Goal: Task Accomplishment & Management: Use online tool/utility

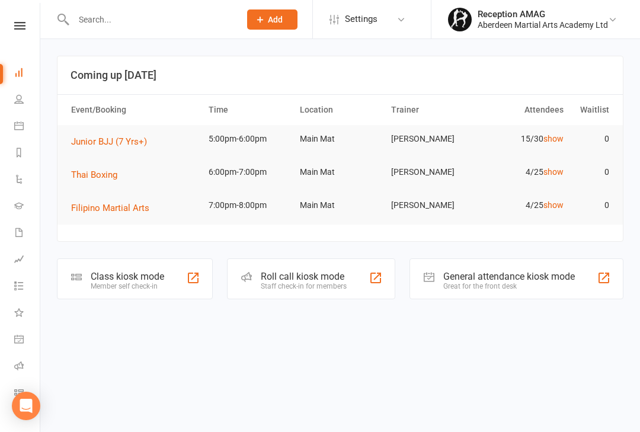
click at [21, 120] on link "Calendar" at bounding box center [27, 127] width 27 height 27
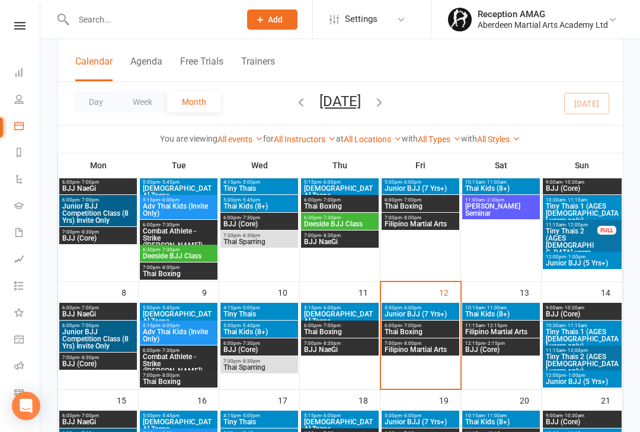
scroll to position [123, 0]
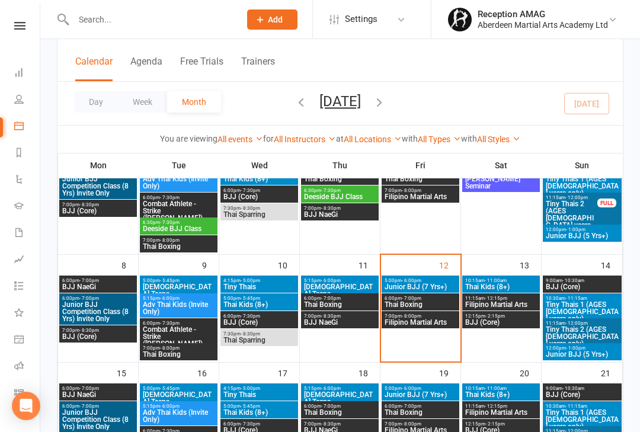
click at [426, 285] on span "Junior BJJ (7 Yrs+)" at bounding box center [420, 286] width 73 height 7
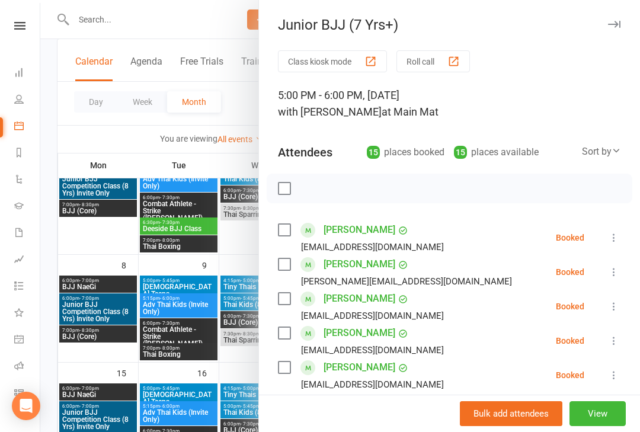
click at [370, 63] on div "button" at bounding box center [371, 61] width 12 height 12
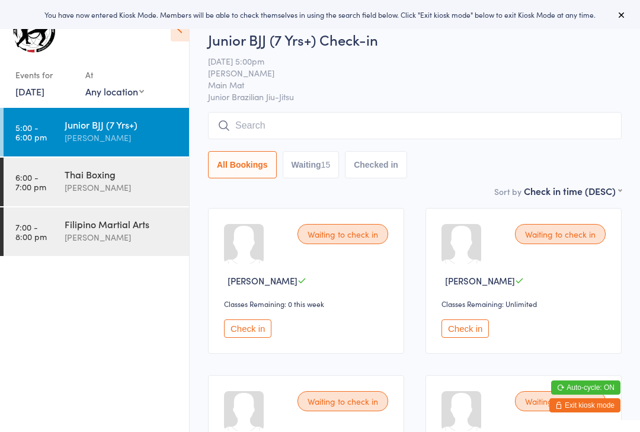
click at [322, 174] on button "Waiting 15" at bounding box center [311, 164] width 57 height 27
select select "0"
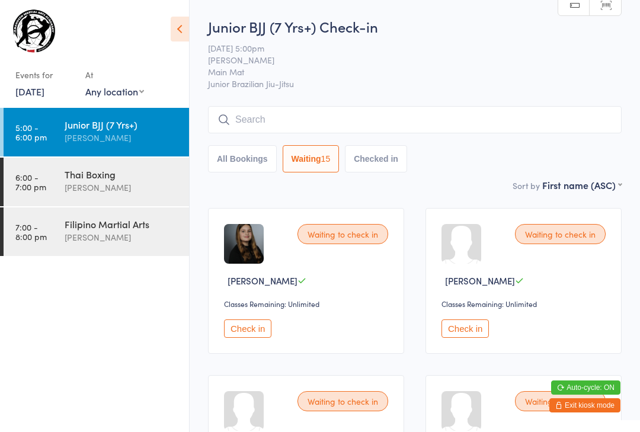
click at [268, 337] on button "Check in" at bounding box center [247, 329] width 47 height 18
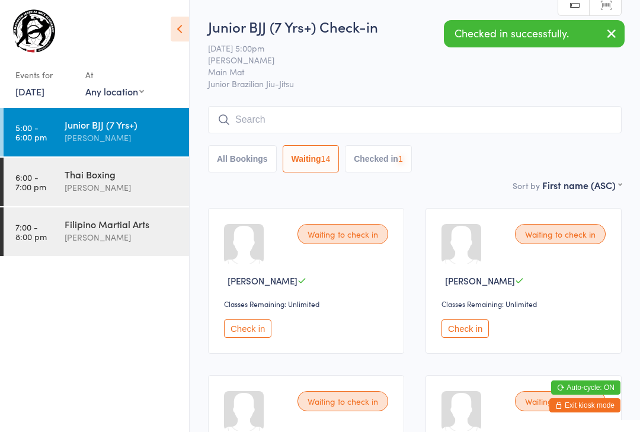
click at [261, 334] on button "Check in" at bounding box center [247, 329] width 47 height 18
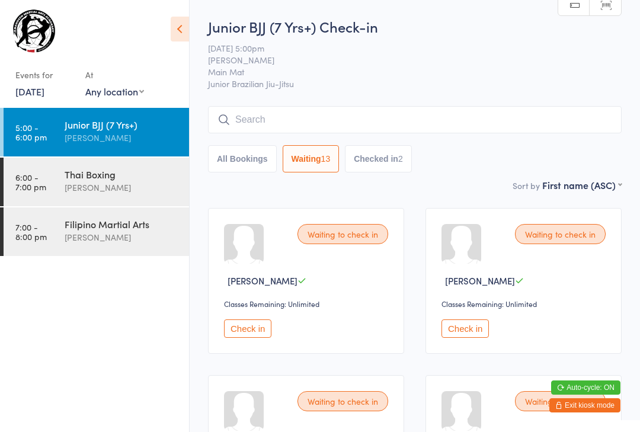
click at [234, 330] on button "Check in" at bounding box center [247, 329] width 47 height 18
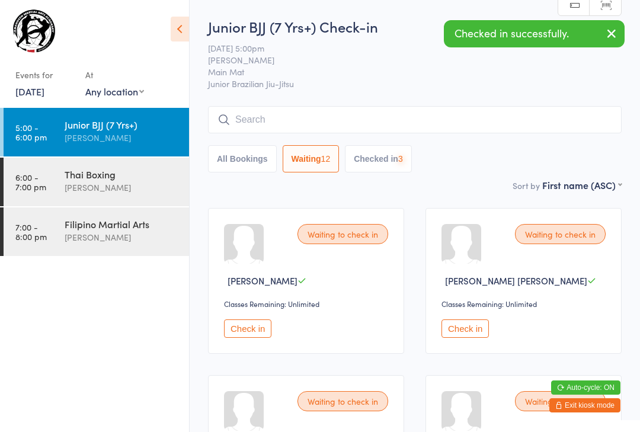
click at [227, 333] on button "Check in" at bounding box center [247, 329] width 47 height 18
click at [228, 329] on button "Check in" at bounding box center [247, 329] width 47 height 18
click at [222, 324] on div "Waiting to check in Harry Tarburn Classes Remaining: Unlimited Check in" at bounding box center [306, 281] width 196 height 146
click at [222, 332] on div "Waiting to check in Harry Tarburn Classes Remaining: Unlimited Check in" at bounding box center [306, 281] width 196 height 146
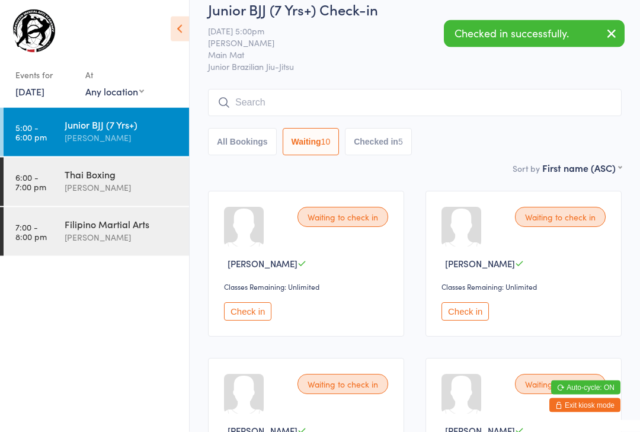
scroll to position [17, 0]
click at [235, 320] on button "Check in" at bounding box center [247, 311] width 47 height 18
click at [237, 311] on button "Check in" at bounding box center [247, 311] width 47 height 18
click at [240, 318] on button "Check in" at bounding box center [247, 311] width 47 height 18
click at [237, 308] on button "Check in" at bounding box center [247, 311] width 47 height 18
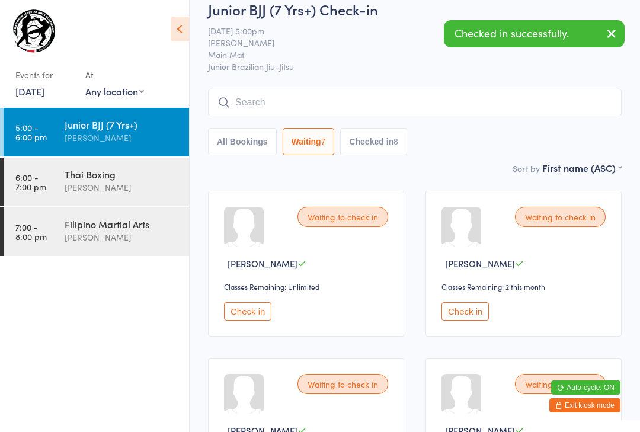
click at [236, 311] on button "Check in" at bounding box center [247, 311] width 47 height 18
click at [232, 318] on button "Check in" at bounding box center [247, 311] width 47 height 18
click at [258, 314] on button "Check in" at bounding box center [247, 311] width 47 height 18
click at [256, 321] on button "Check in" at bounding box center [247, 311] width 47 height 18
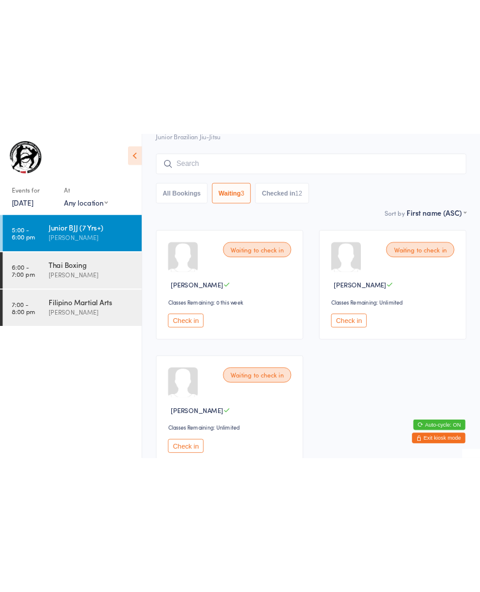
scroll to position [0, 0]
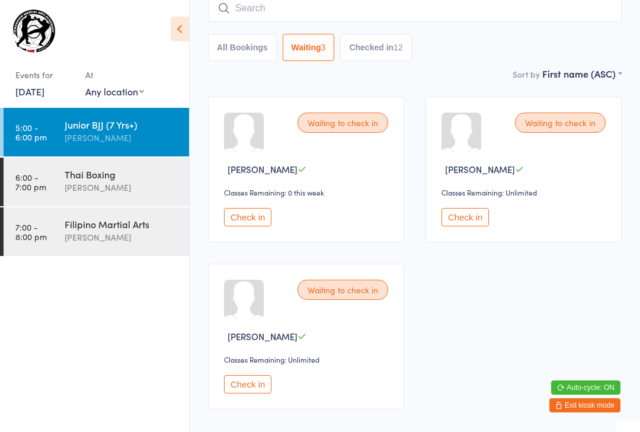
click at [239, 394] on button "Check in" at bounding box center [247, 384] width 47 height 18
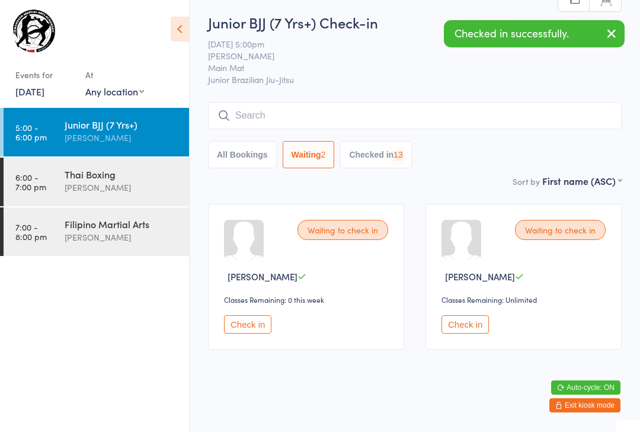
scroll to position [18, 0]
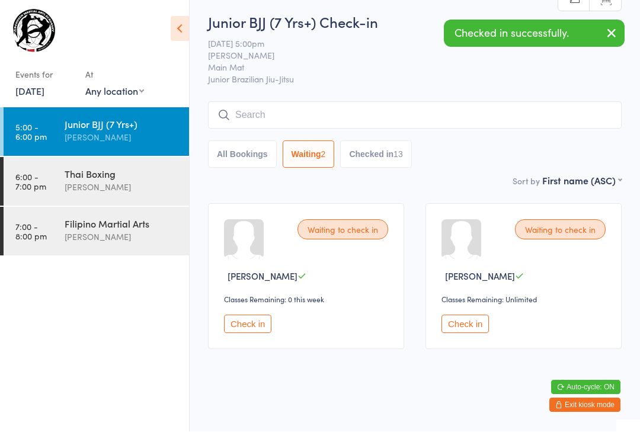
click at [383, 102] on input "search" at bounding box center [415, 115] width 414 height 27
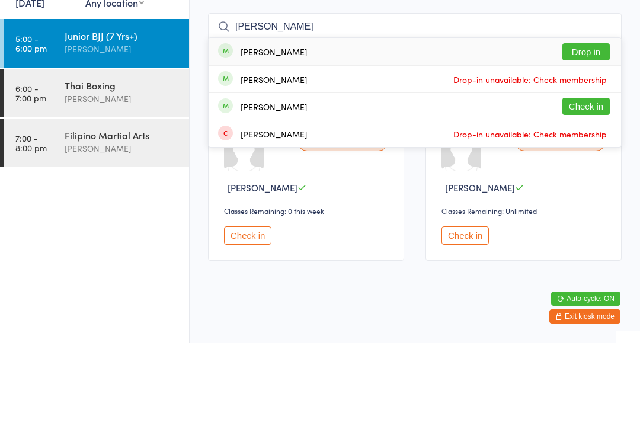
type input "Alisha"
click at [592, 132] on button "Drop in" at bounding box center [586, 140] width 47 height 17
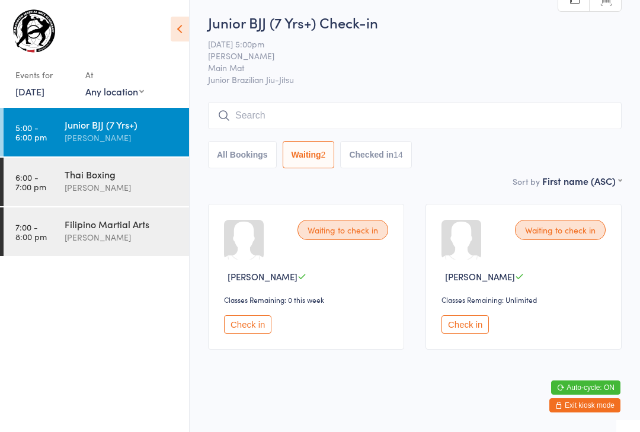
click at [245, 319] on button "Check in" at bounding box center [247, 324] width 47 height 18
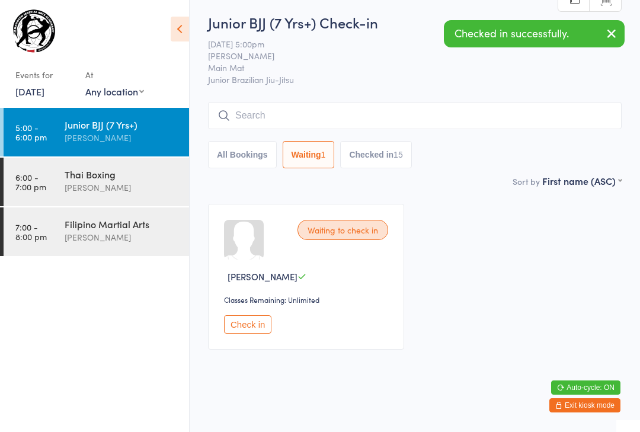
click at [315, 102] on input "search" at bounding box center [415, 115] width 414 height 27
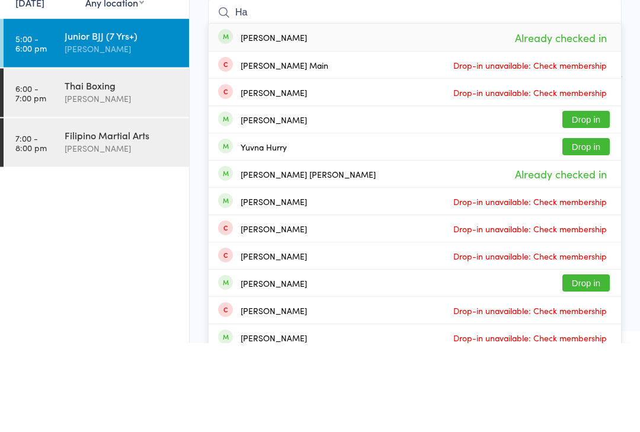
type input "H"
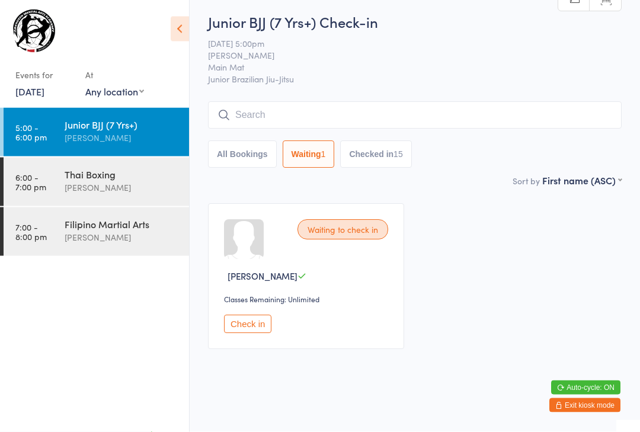
click at [289, 102] on input "search" at bounding box center [415, 115] width 414 height 27
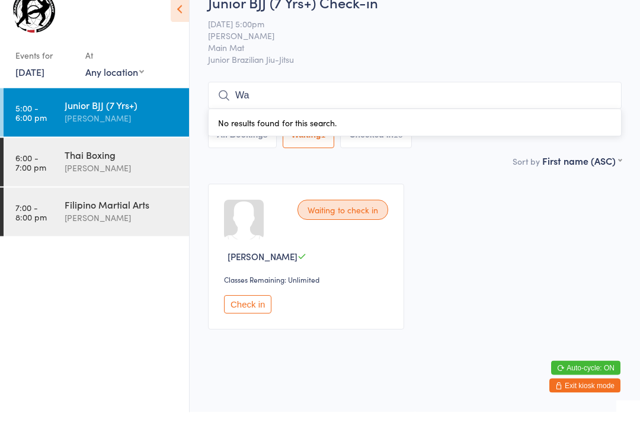
type input "W"
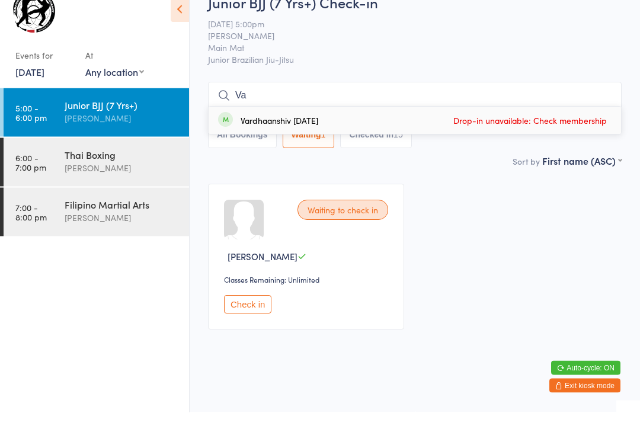
type input "V"
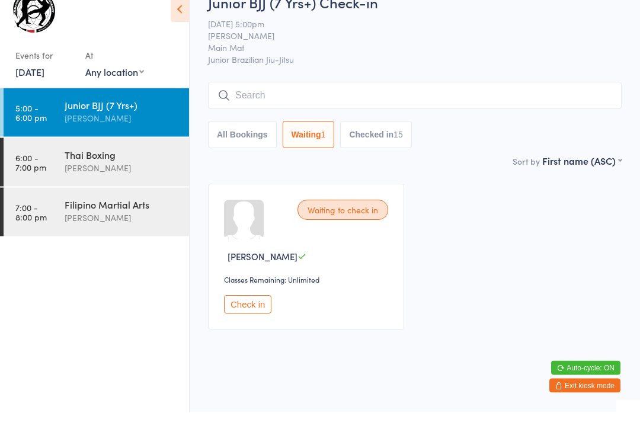
click at [433, 102] on input "search" at bounding box center [415, 115] width 414 height 27
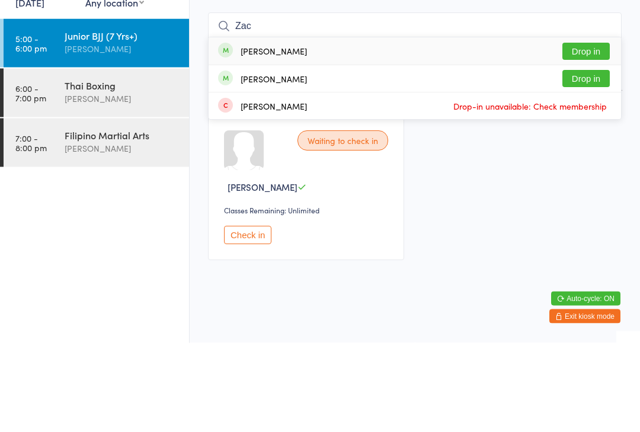
type input "Zac"
click at [595, 159] on button "Drop in" at bounding box center [586, 167] width 47 height 17
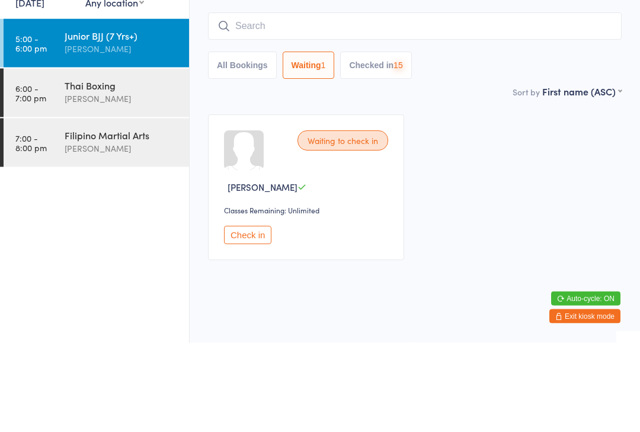
click at [558, 102] on input "search" at bounding box center [415, 115] width 414 height 27
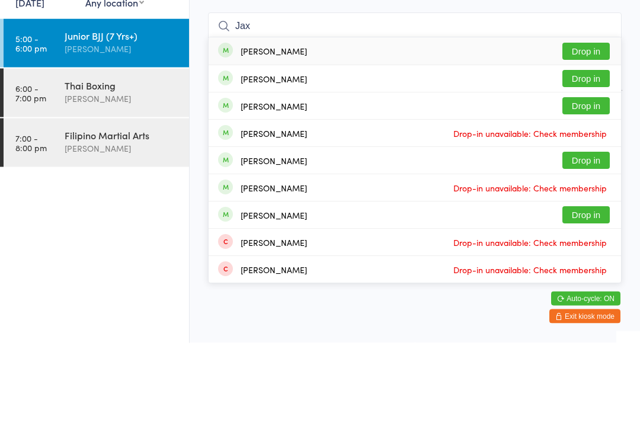
type input "Jax"
click at [598, 132] on button "Drop in" at bounding box center [586, 140] width 47 height 17
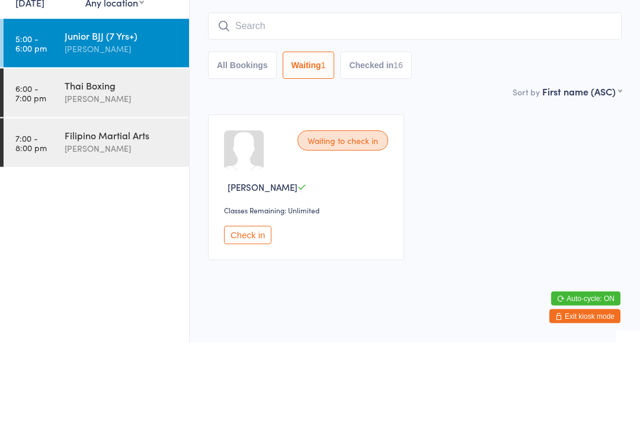
scroll to position [18, 0]
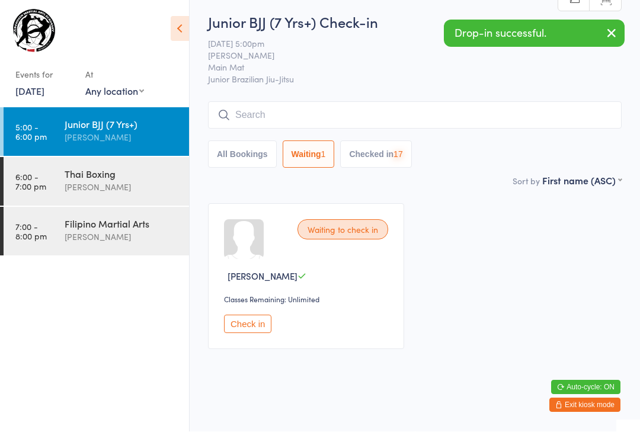
click at [400, 146] on button "Checked in 17" at bounding box center [375, 154] width 71 height 27
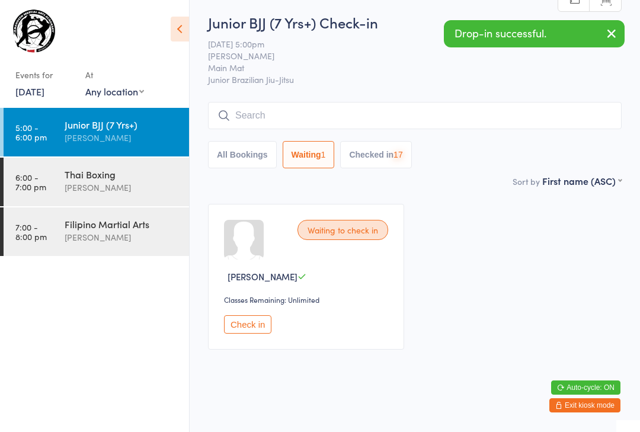
select select "5"
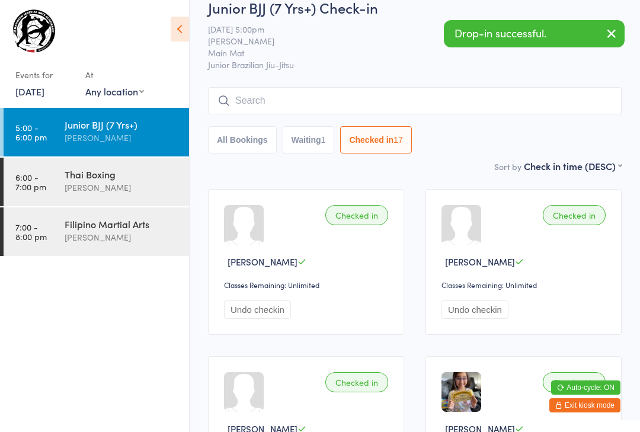
click at [438, 103] on input "search" at bounding box center [415, 100] width 414 height 27
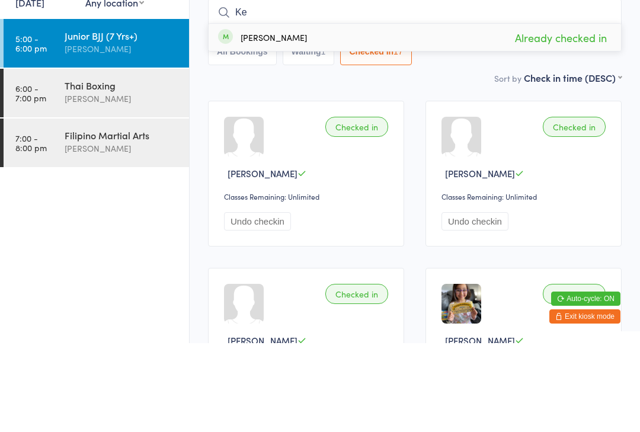
type input "K"
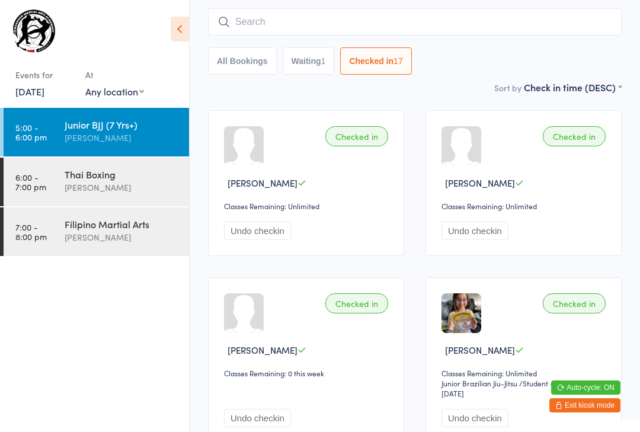
scroll to position [80, 0]
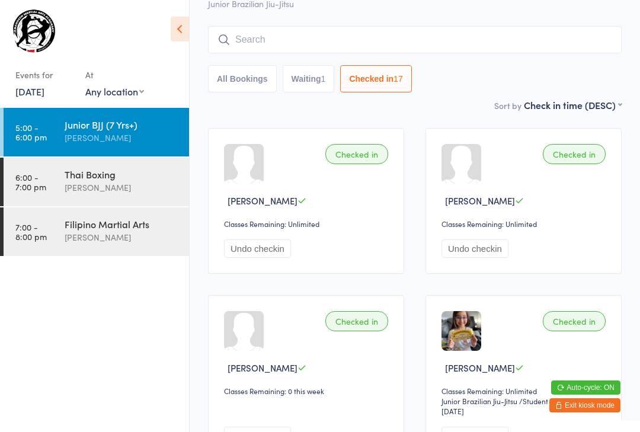
click at [468, 42] on input "search" at bounding box center [415, 39] width 414 height 27
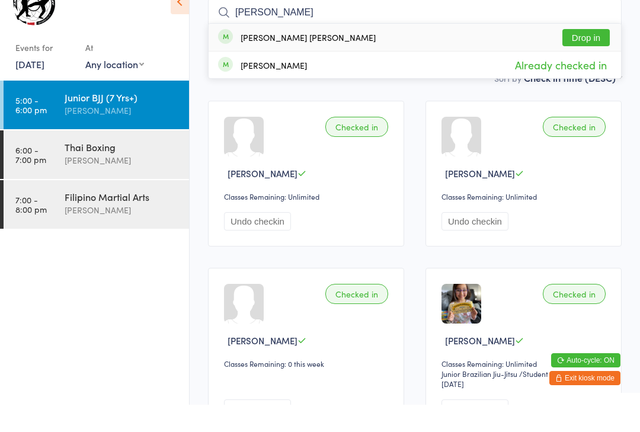
type input "Selim"
click at [590, 56] on button "Drop in" at bounding box center [586, 64] width 47 height 17
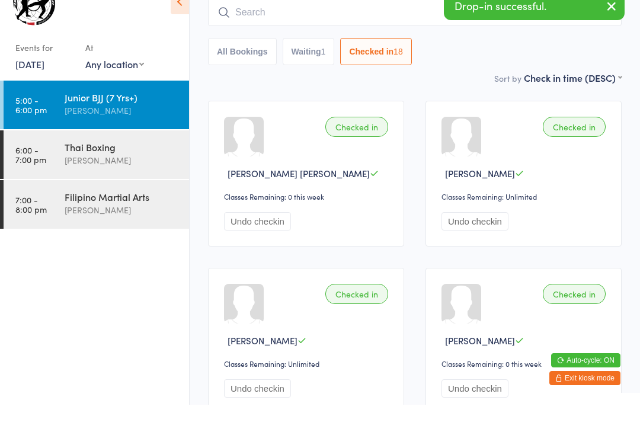
scroll to position [107, 0]
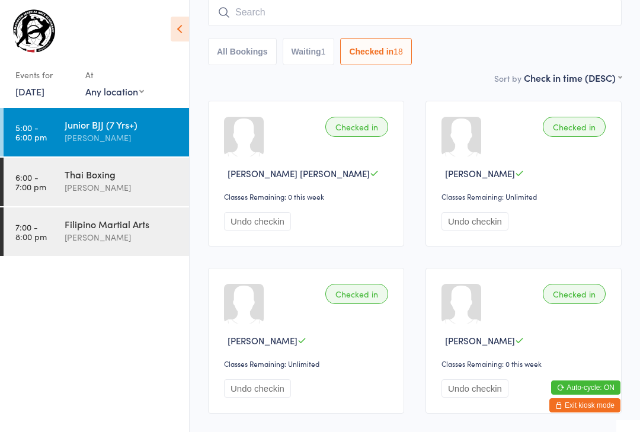
click at [525, 8] on input "search" at bounding box center [415, 12] width 414 height 27
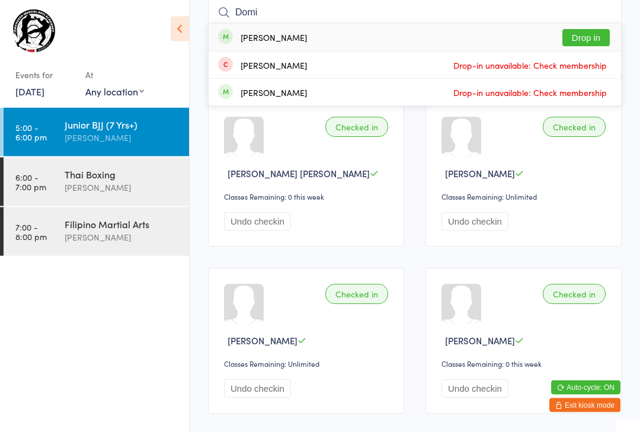
type input "Domi"
click at [602, 43] on button "Drop in" at bounding box center [586, 38] width 47 height 17
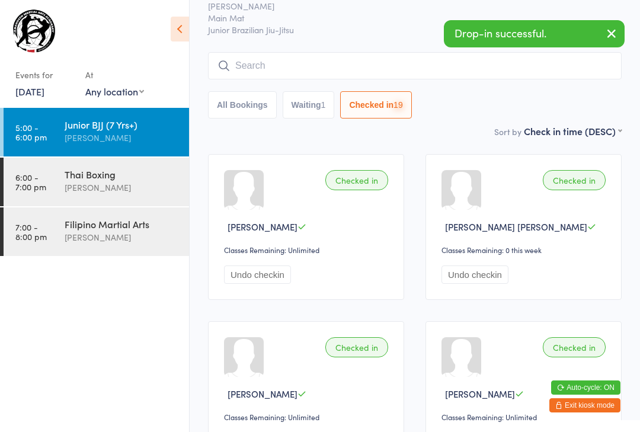
scroll to position [41, 0]
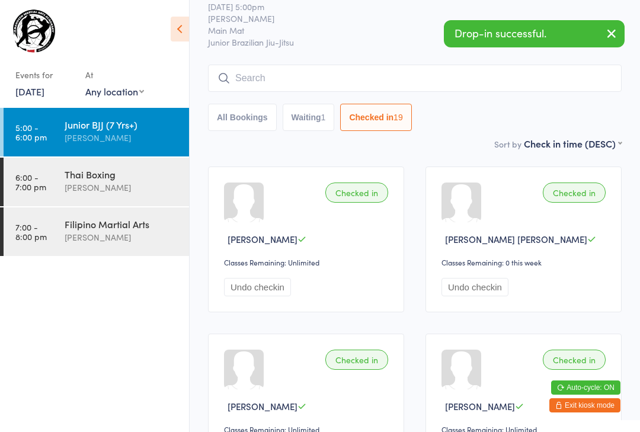
click at [580, 83] on input "search" at bounding box center [415, 78] width 414 height 27
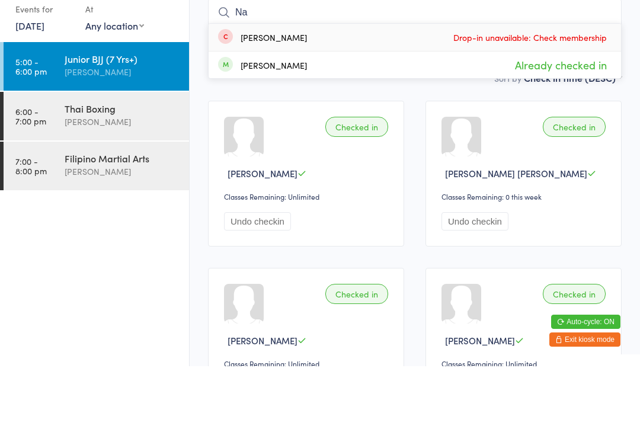
type input "N"
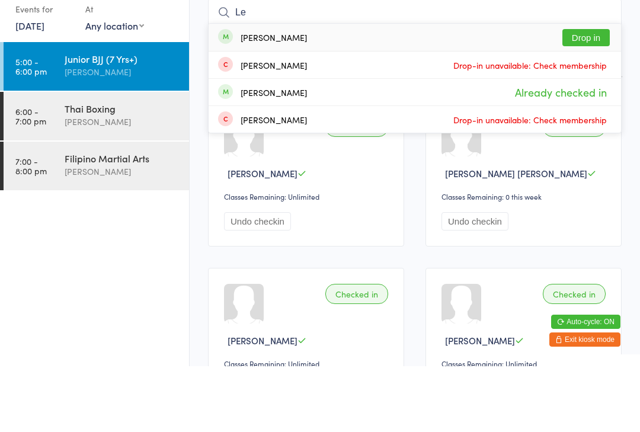
type input "L"
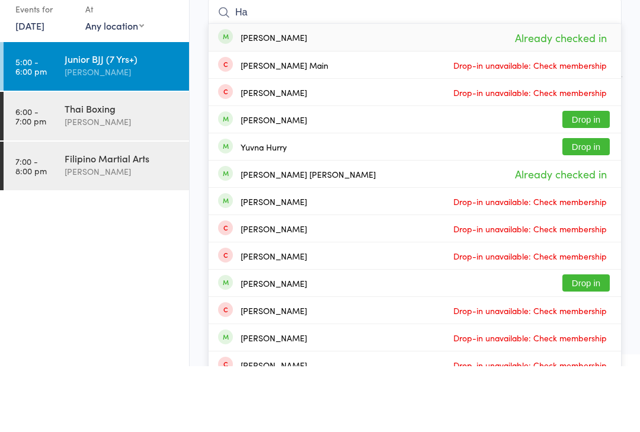
type input "H"
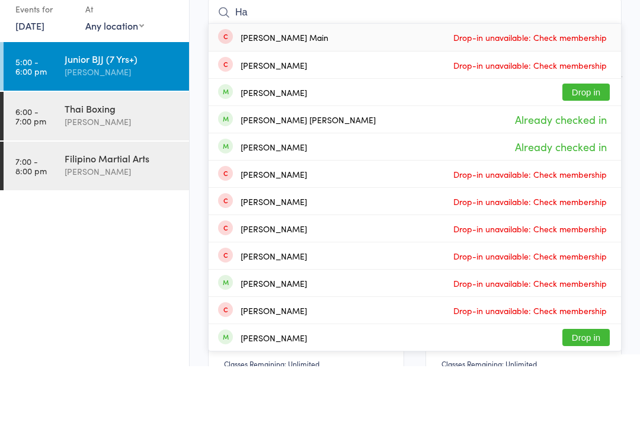
type input "H"
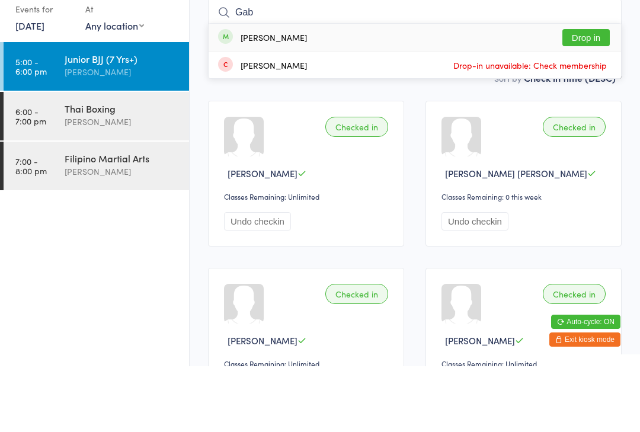
type input "Gab"
click at [595, 95] on button "Drop in" at bounding box center [586, 103] width 47 height 17
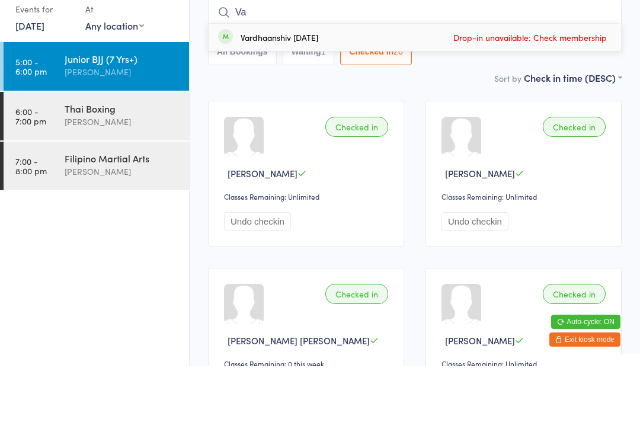
type input "V"
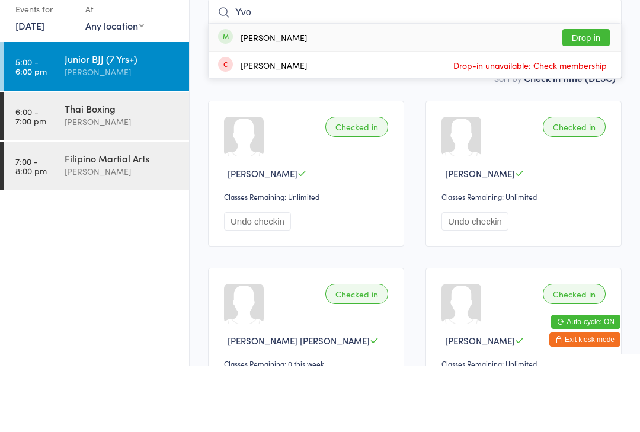
type input "Yvo"
click at [596, 95] on button "Drop in" at bounding box center [586, 103] width 47 height 17
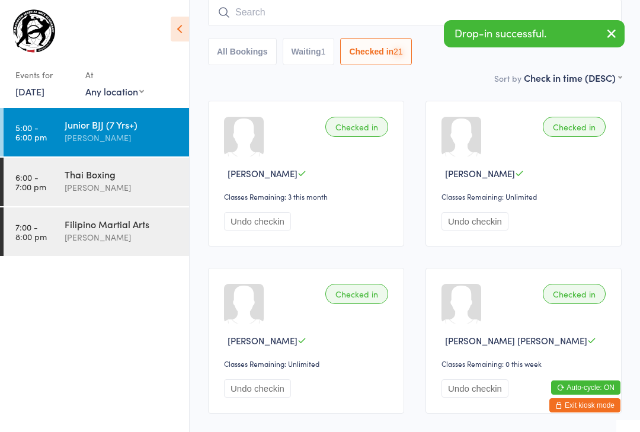
click at [373, 17] on input "search" at bounding box center [415, 12] width 414 height 27
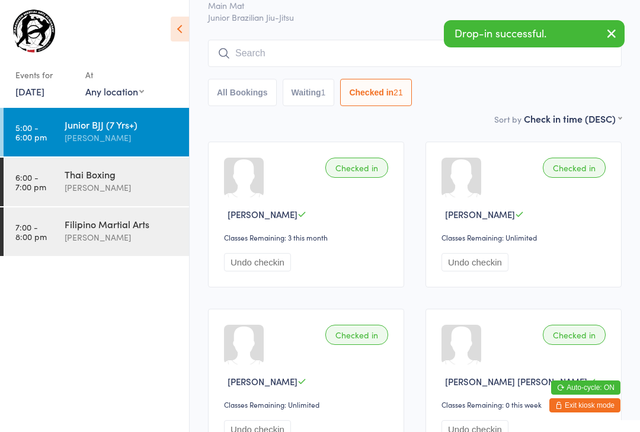
scroll to position [64, 0]
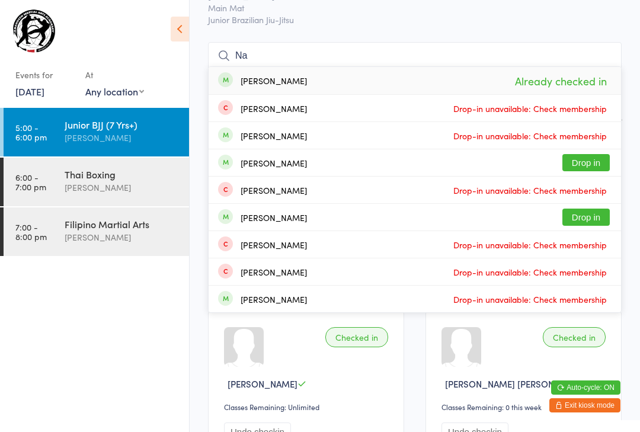
type input "N"
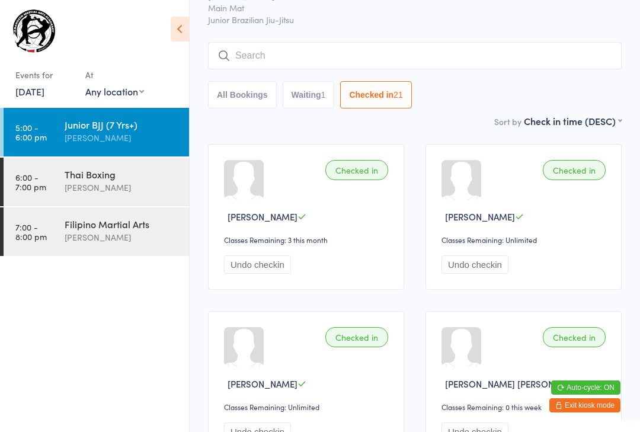
click at [330, 65] on input "search" at bounding box center [415, 55] width 414 height 27
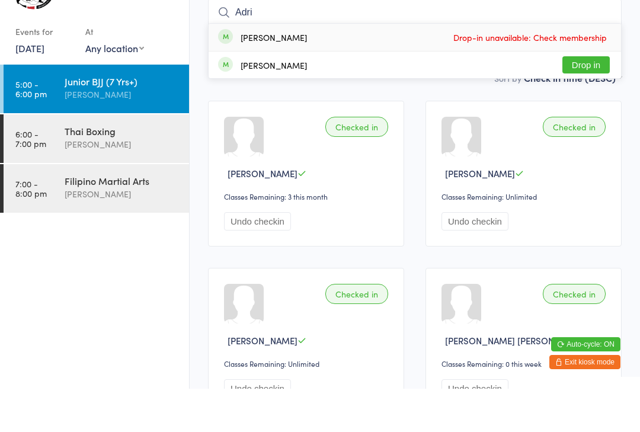
type input "Adri"
click at [594, 100] on button "Drop in" at bounding box center [586, 108] width 47 height 17
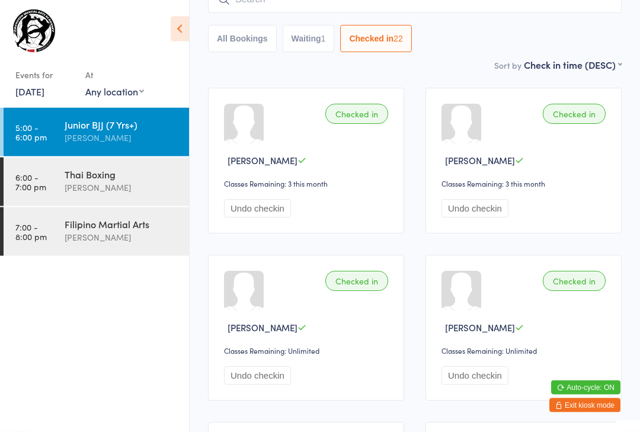
scroll to position [0, 0]
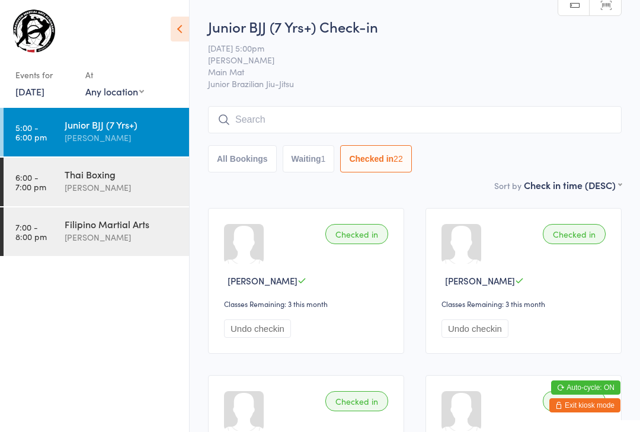
click at [307, 120] on input "search" at bounding box center [415, 119] width 414 height 27
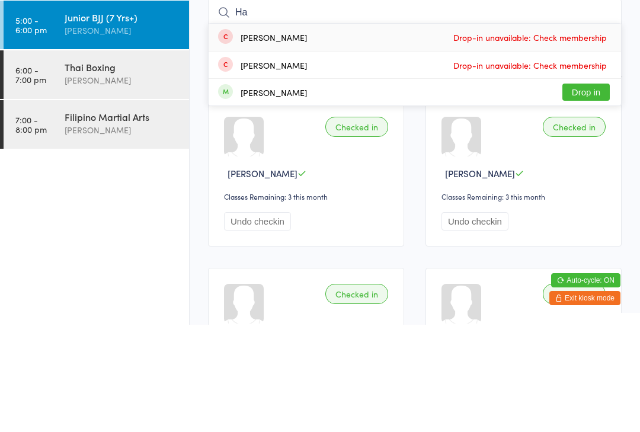
type input "H"
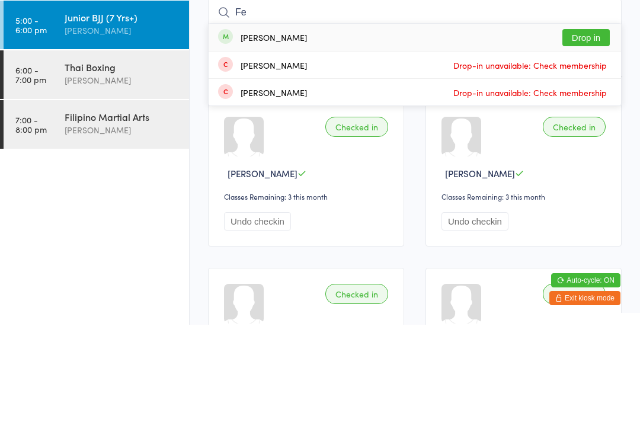
type input "F"
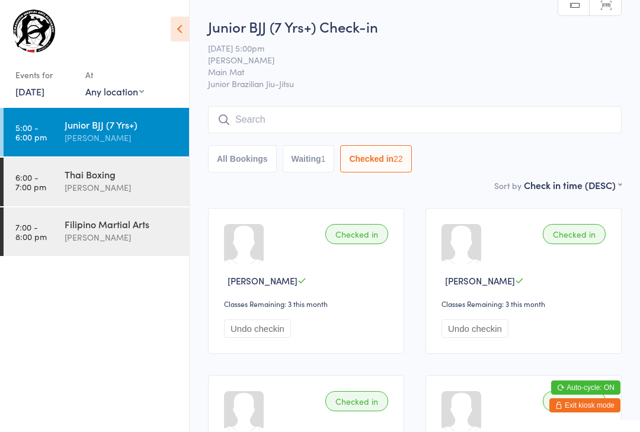
click at [359, 126] on input "search" at bounding box center [415, 119] width 414 height 27
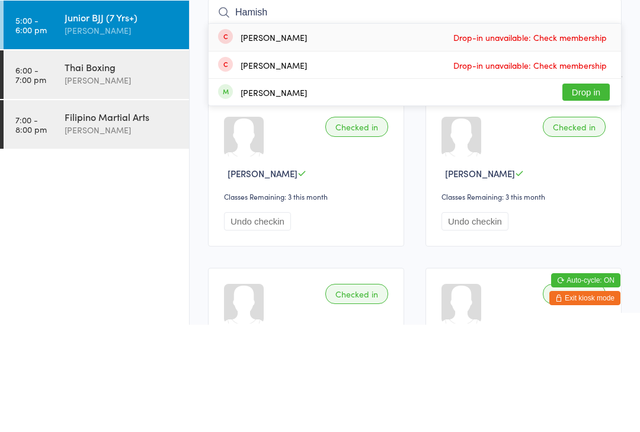
type input "Hamish"
click at [591, 191] on button "Drop in" at bounding box center [586, 199] width 47 height 17
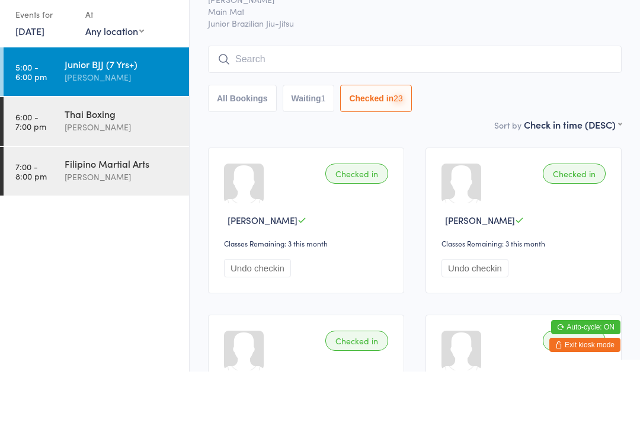
click at [558, 106] on input "search" at bounding box center [415, 119] width 414 height 27
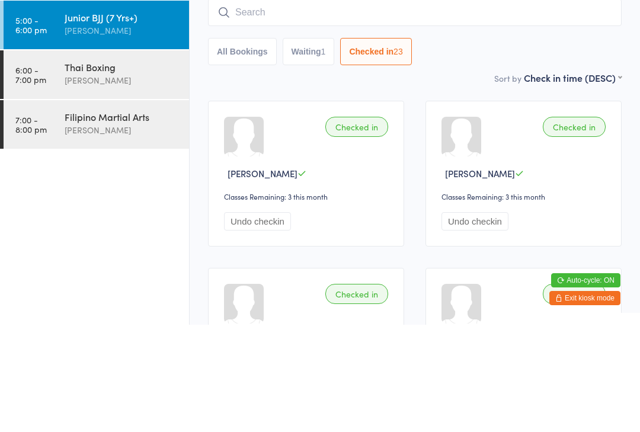
scroll to position [107, 0]
